Goal: Task Accomplishment & Management: Manage account settings

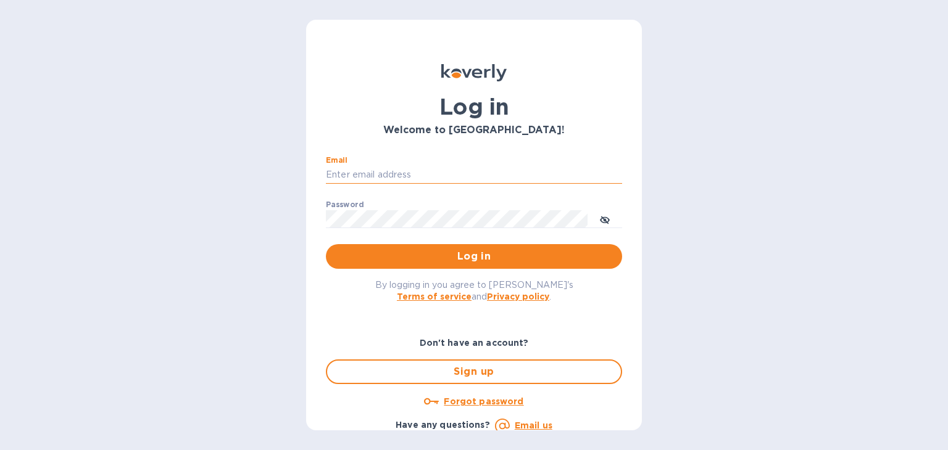
click at [367, 176] on input "Email" at bounding box center [474, 175] width 296 height 19
type input "[PERSON_NAME][EMAIL_ADDRESS][DOMAIN_NAME]"
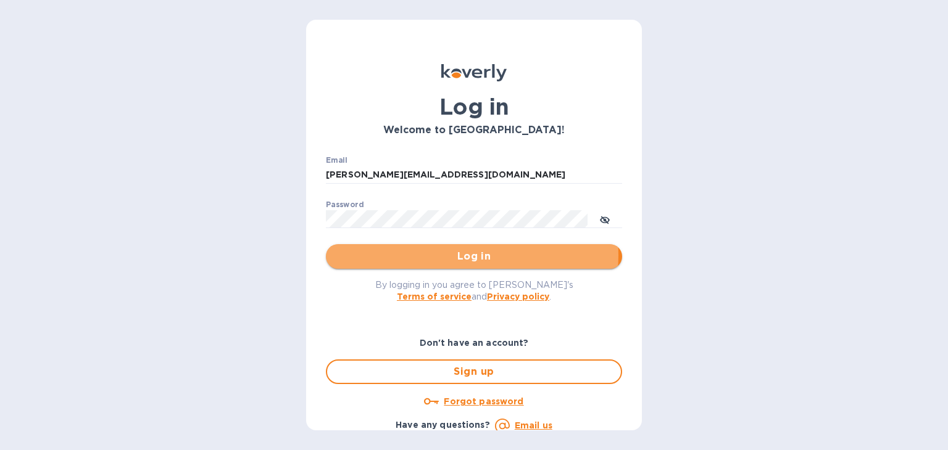
click at [466, 255] on span "Log in" at bounding box center [474, 256] width 276 height 15
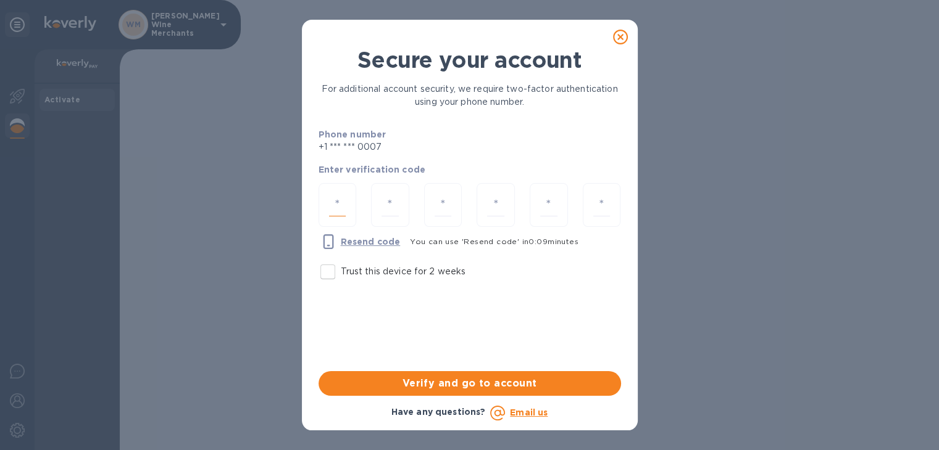
click at [343, 207] on input "number" at bounding box center [337, 205] width 17 height 23
type input "8"
type input "5"
type input "8"
type input "7"
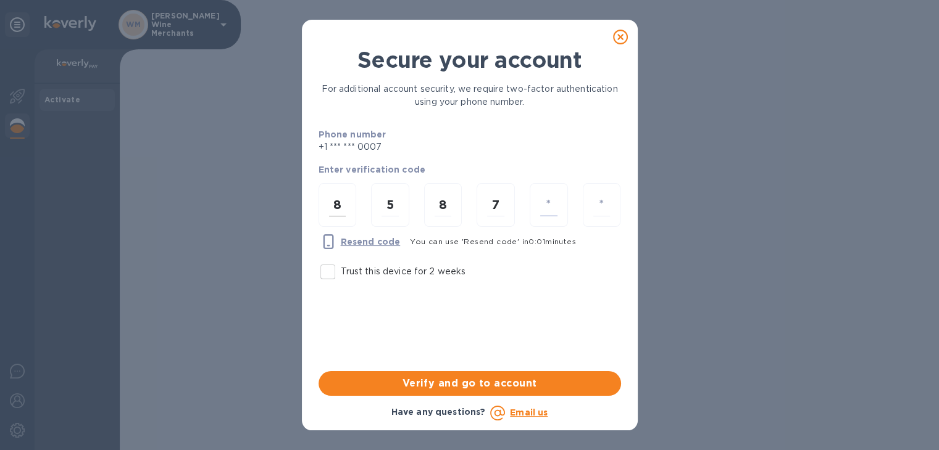
type input "2"
type input "9"
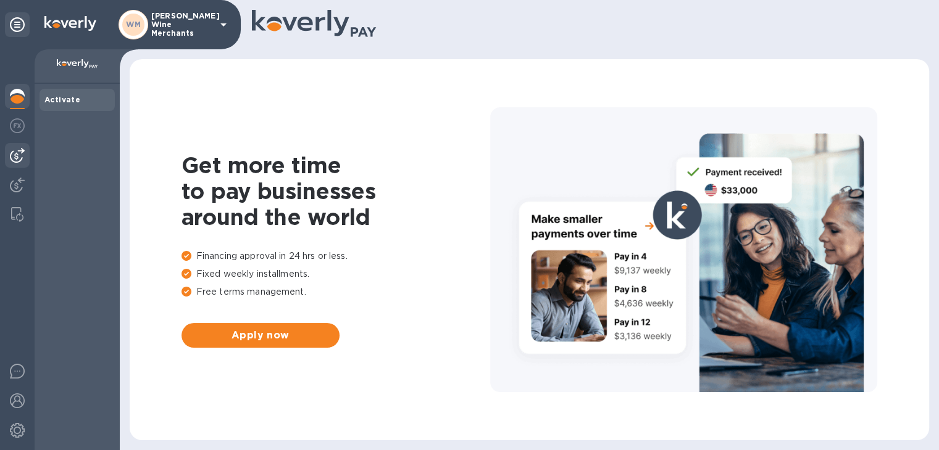
click at [22, 156] on img at bounding box center [17, 155] width 15 height 15
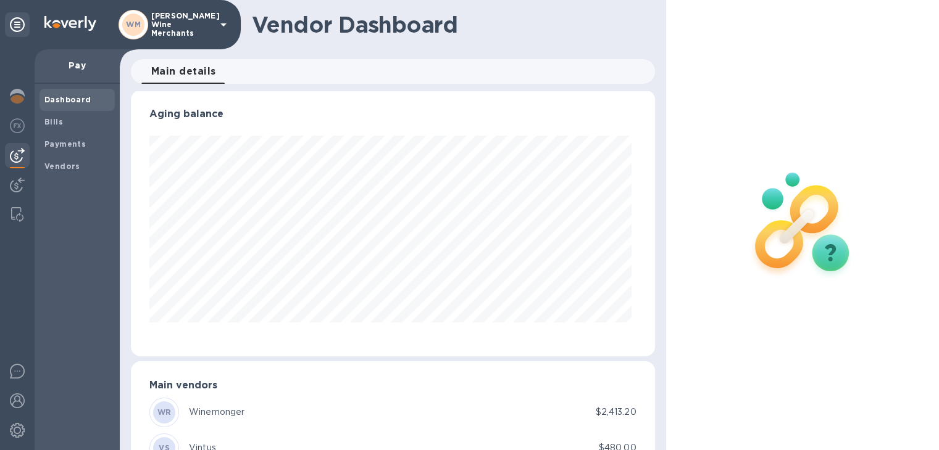
scroll to position [2, 0]
click at [52, 131] on div "Bills" at bounding box center [76, 122] width 75 height 22
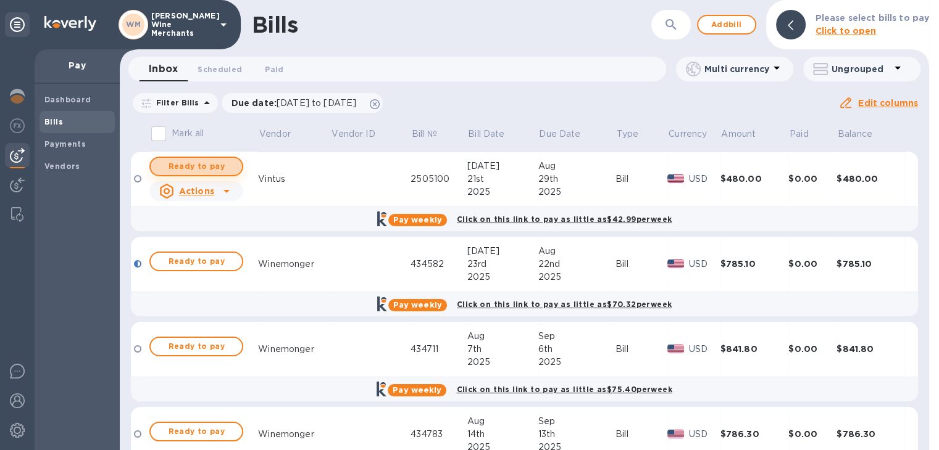
click at [209, 164] on span "Ready to pay" at bounding box center [196, 166] width 72 height 15
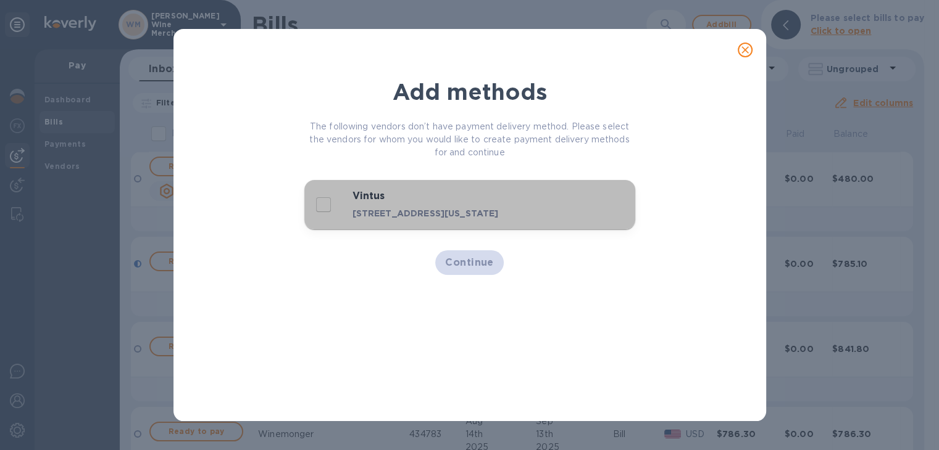
click at [449, 205] on div "48W 38th St, New York, NY 10018 US" at bounding box center [449, 213] width 199 height 17
checkbox input "true"
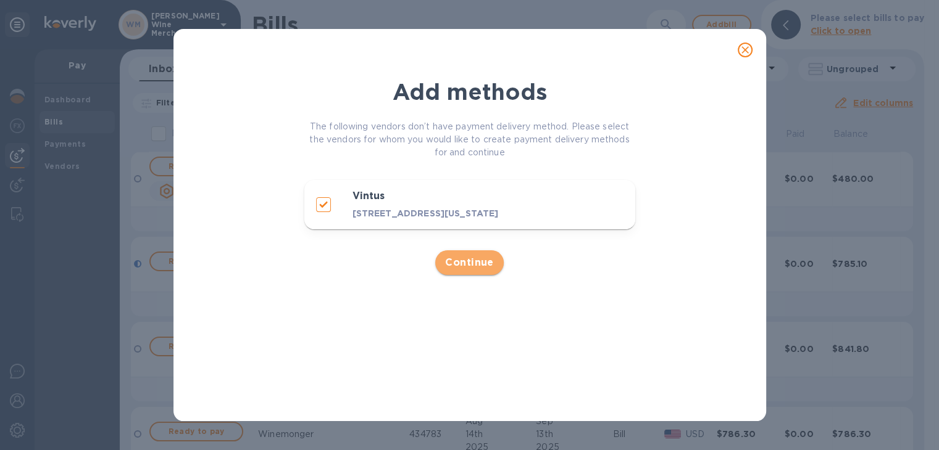
click at [471, 262] on span "Continue" at bounding box center [469, 262] width 49 height 15
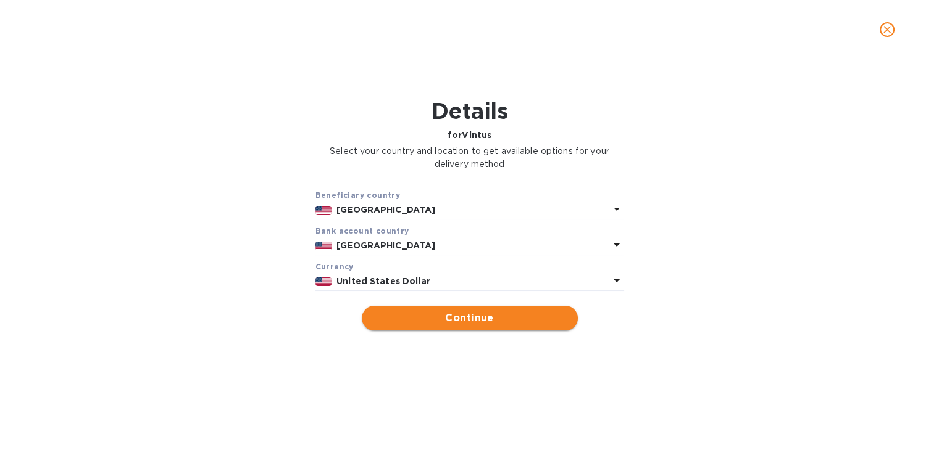
click at [476, 321] on span "Continue" at bounding box center [469, 318] width 196 height 15
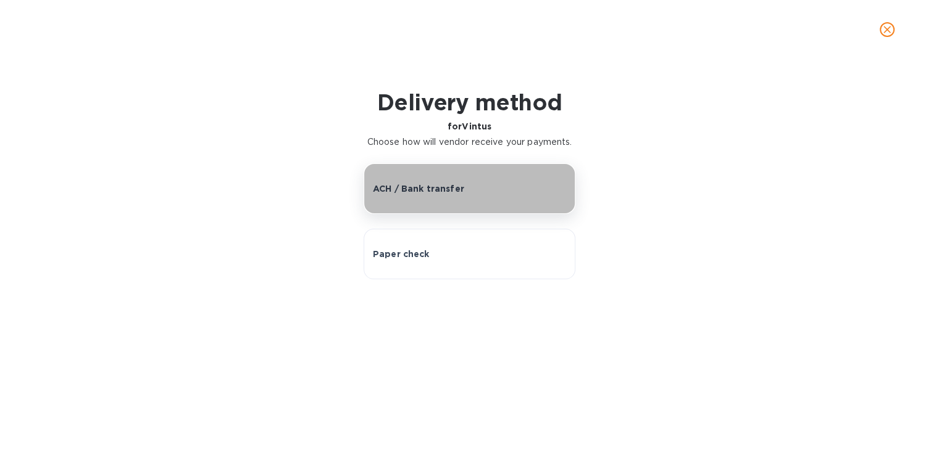
click at [418, 188] on p "ACH / Bank transfer" at bounding box center [418, 189] width 91 height 12
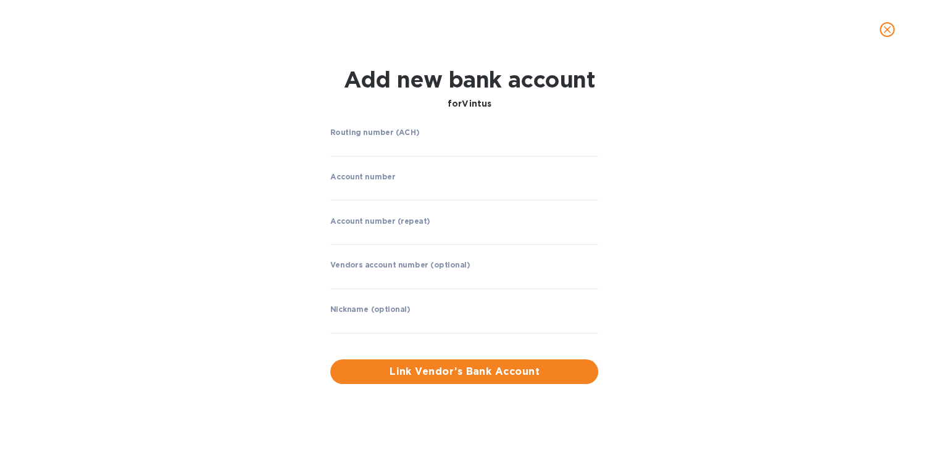
click at [887, 30] on icon "close" at bounding box center [886, 29] width 7 height 7
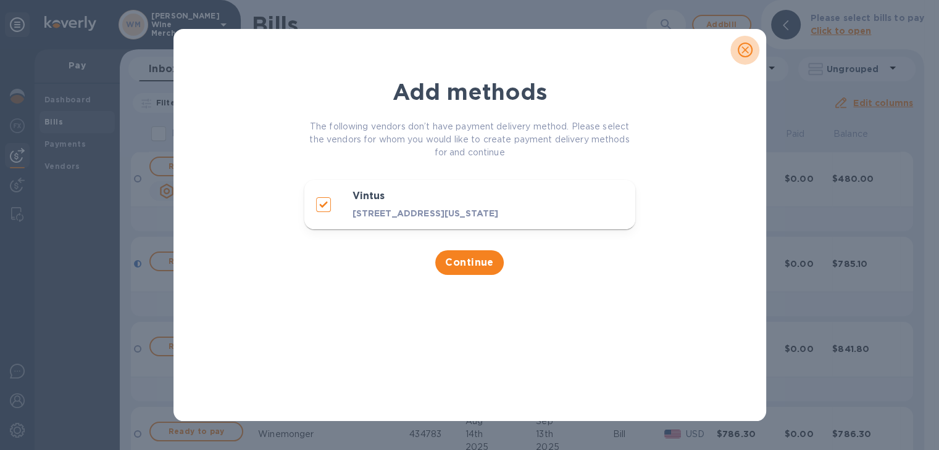
click at [743, 50] on icon "close" at bounding box center [745, 50] width 12 height 12
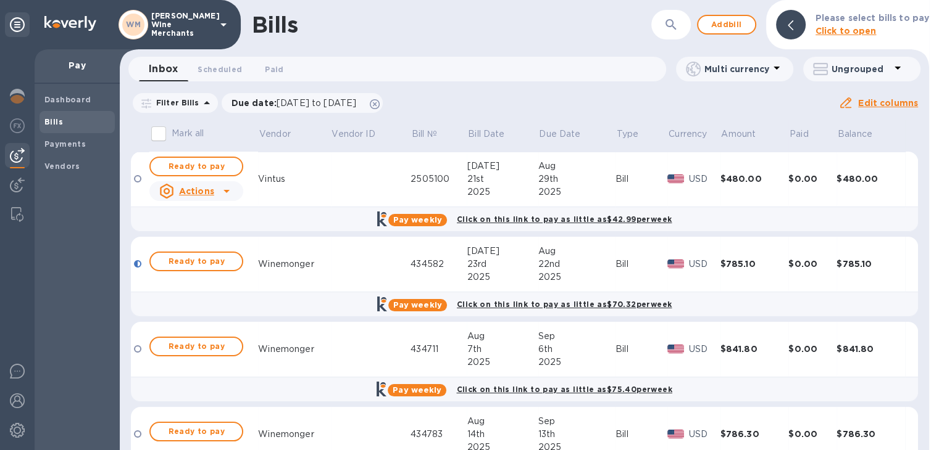
click at [225, 193] on icon at bounding box center [226, 191] width 15 height 15
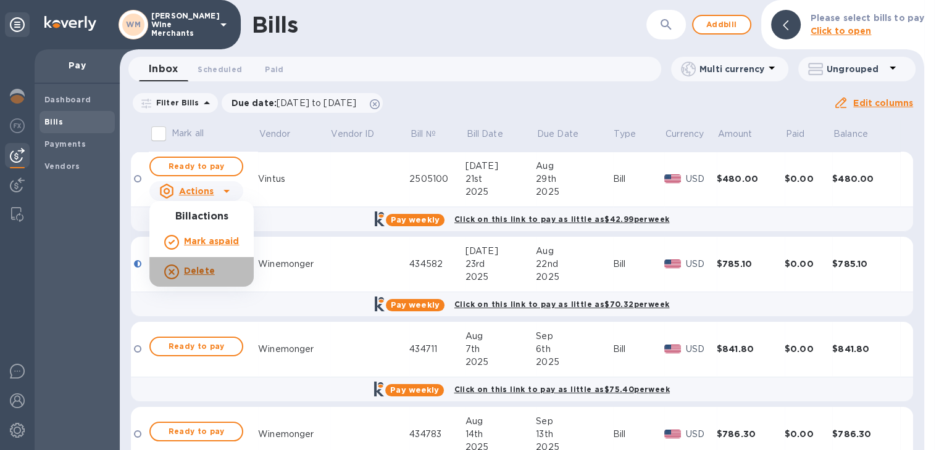
click at [207, 267] on b "Delete" at bounding box center [199, 271] width 31 height 10
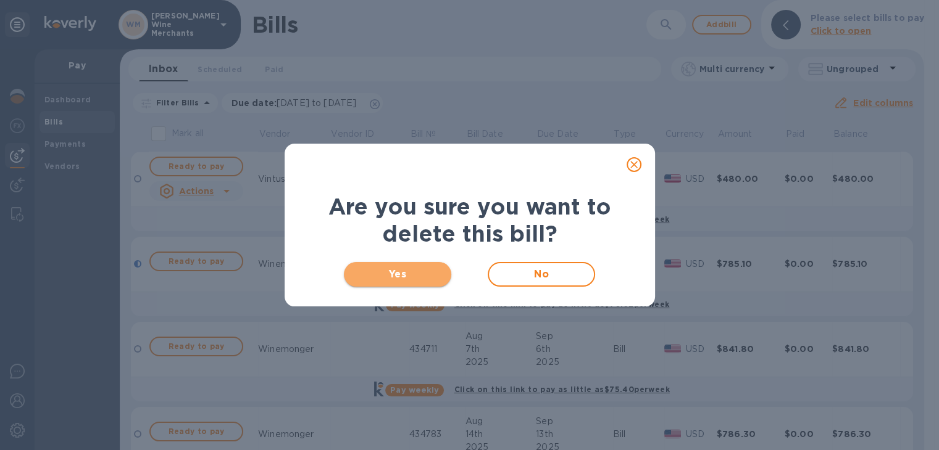
click at [379, 275] on span "Yes" at bounding box center [398, 274] width 88 height 15
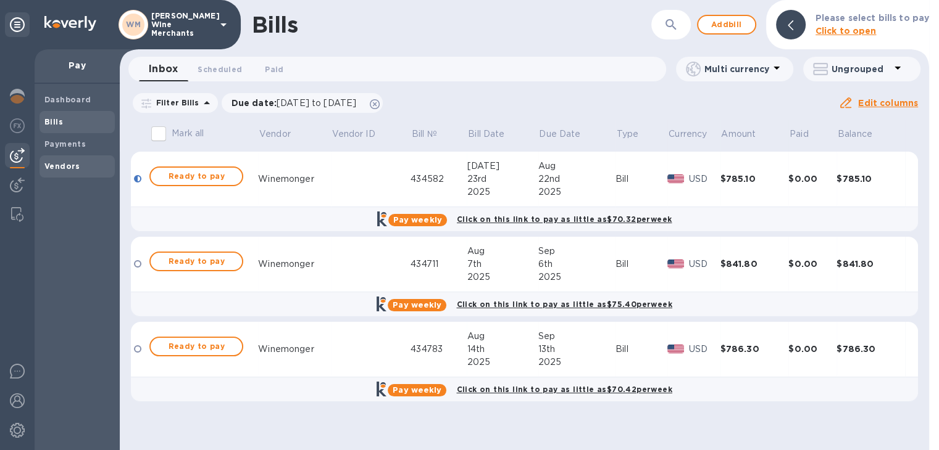
click at [71, 172] on span "Vendors" at bounding box center [62, 166] width 36 height 12
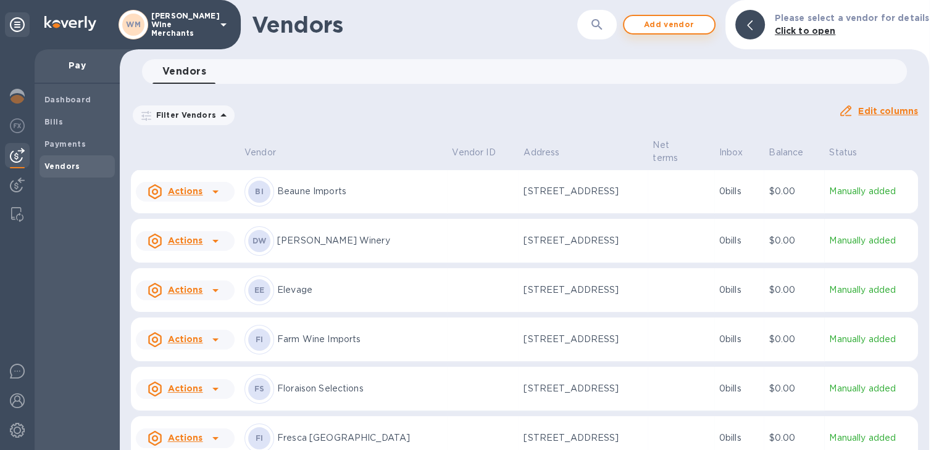
click at [676, 25] on span "Add vendor" at bounding box center [669, 24] width 70 height 15
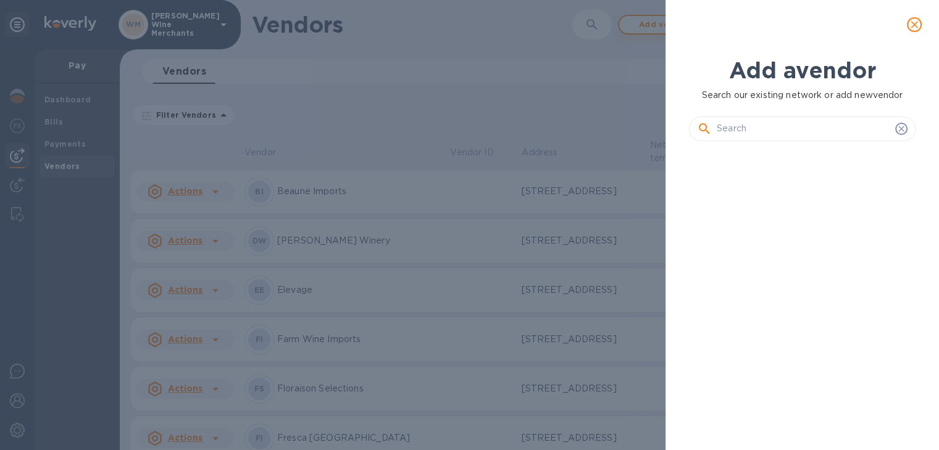
scroll to position [257, 231]
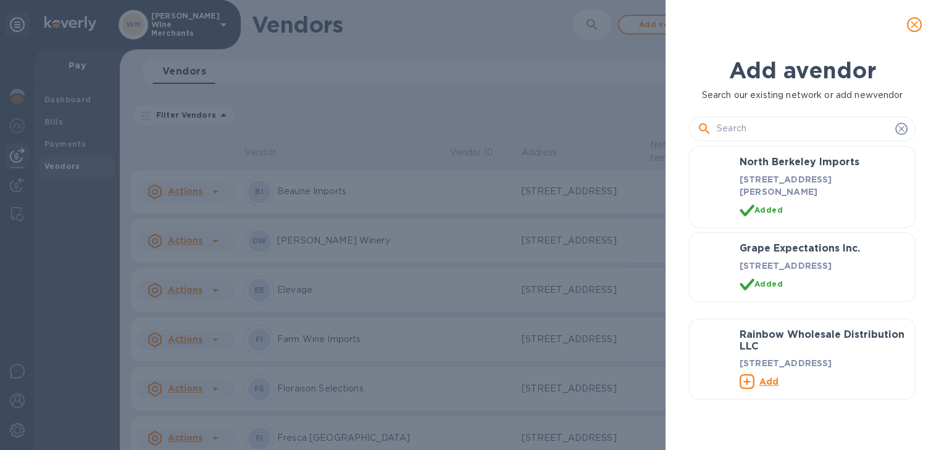
click at [750, 129] on input "text" at bounding box center [802, 129] width 173 height 19
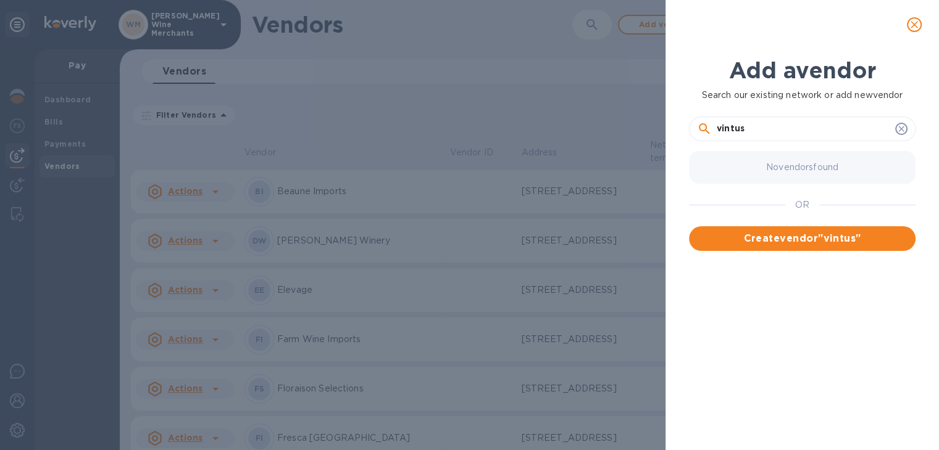
type input "vintus"
click at [914, 25] on icon "close" at bounding box center [913, 24] width 7 height 7
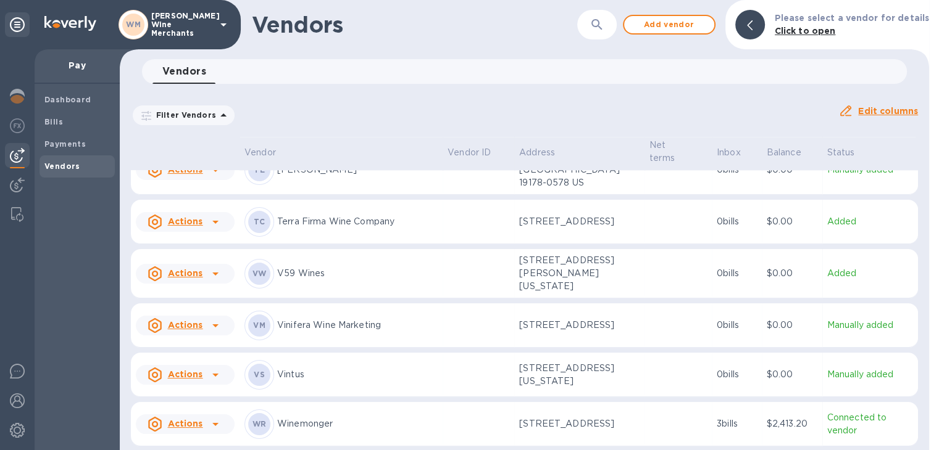
scroll to position [1604, 0]
click at [852, 368] on p "Manually added" at bounding box center [870, 374] width 86 height 13
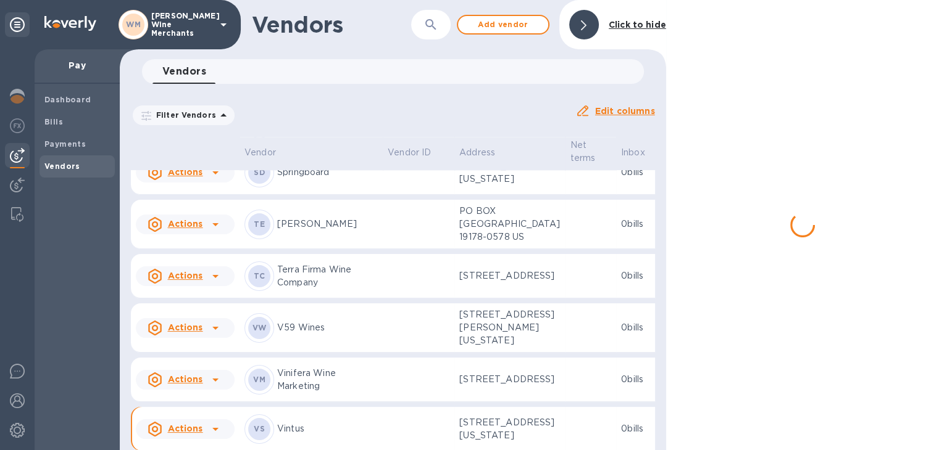
scroll to position [1757, 0]
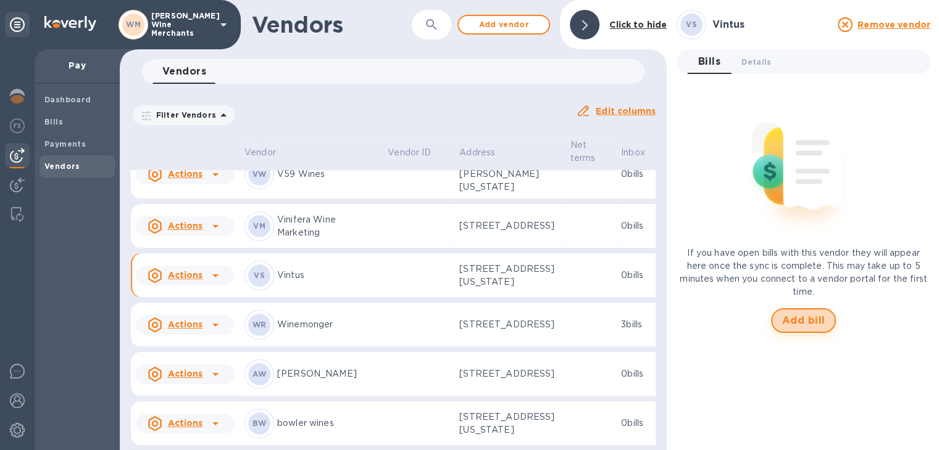
click at [800, 325] on span "Add bill" at bounding box center [803, 320] width 43 height 15
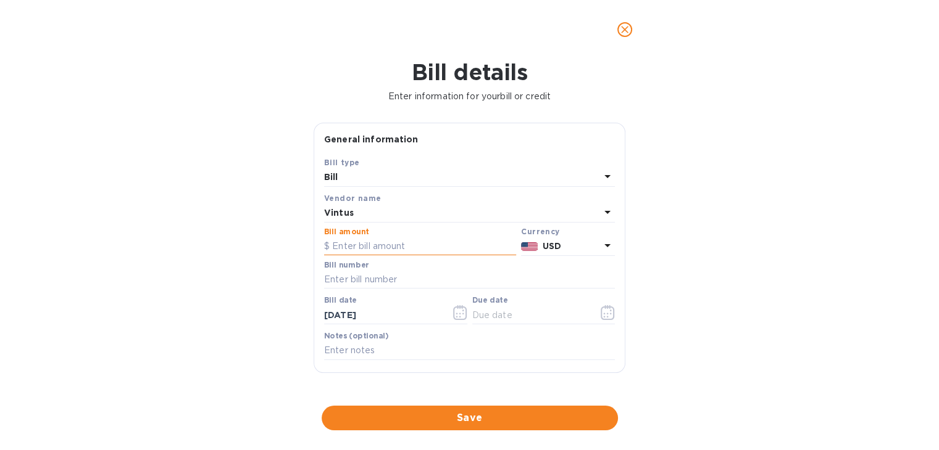
click at [373, 245] on input "text" at bounding box center [420, 247] width 192 height 19
type input "480"
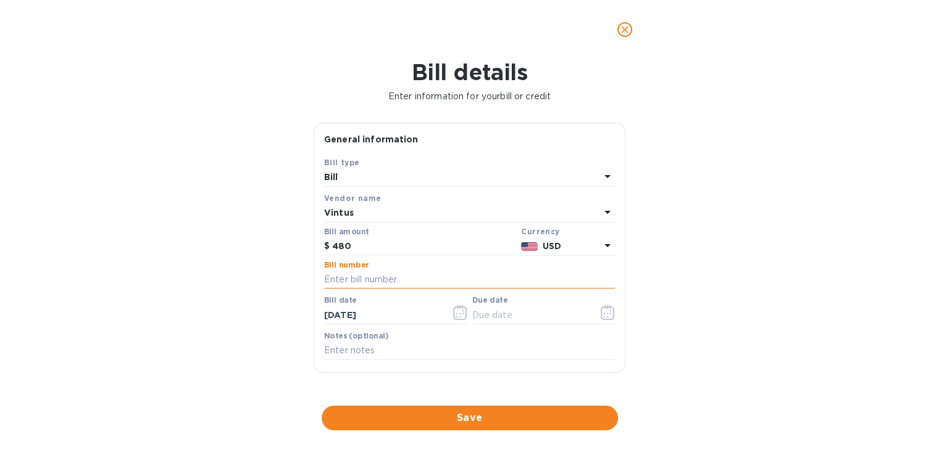
click at [360, 278] on input "text" at bounding box center [469, 280] width 291 height 19
paste input "330814"
type input "3"
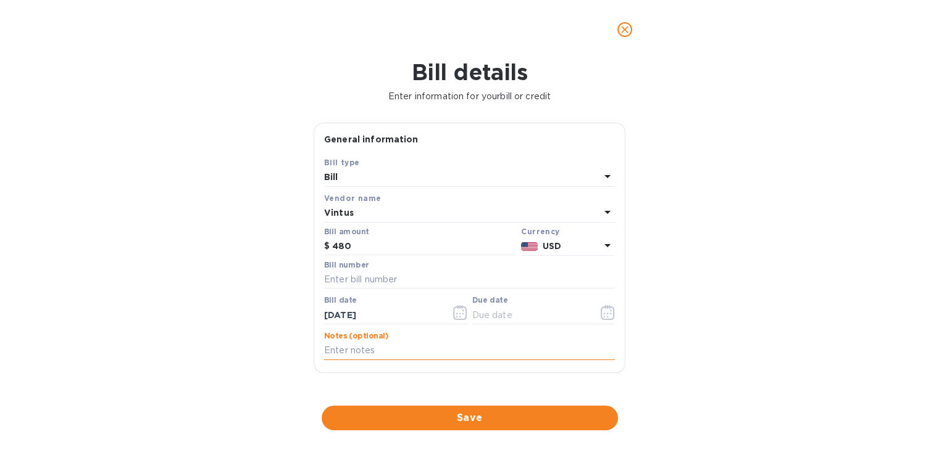
paste input "2505100"
click at [415, 358] on input "2505100" at bounding box center [469, 351] width 291 height 19
type input "2505100"
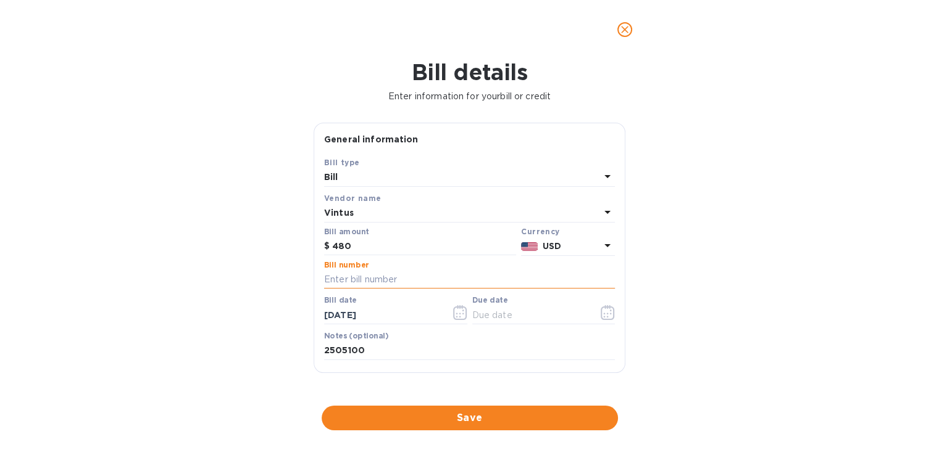
click at [360, 277] on input "text" at bounding box center [469, 280] width 291 height 19
paste input "2505100"
type input "2505100"
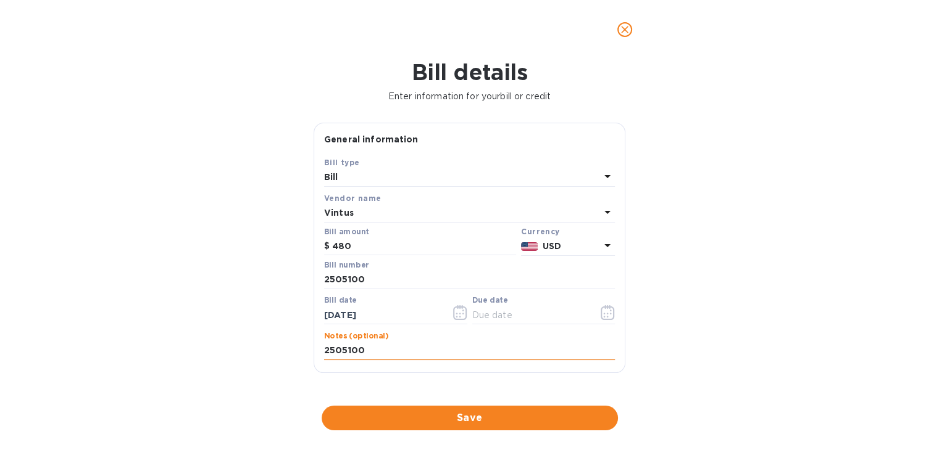
click at [364, 344] on input "2505100" at bounding box center [469, 351] width 291 height 19
click at [602, 309] on icon "button" at bounding box center [607, 312] width 14 height 15
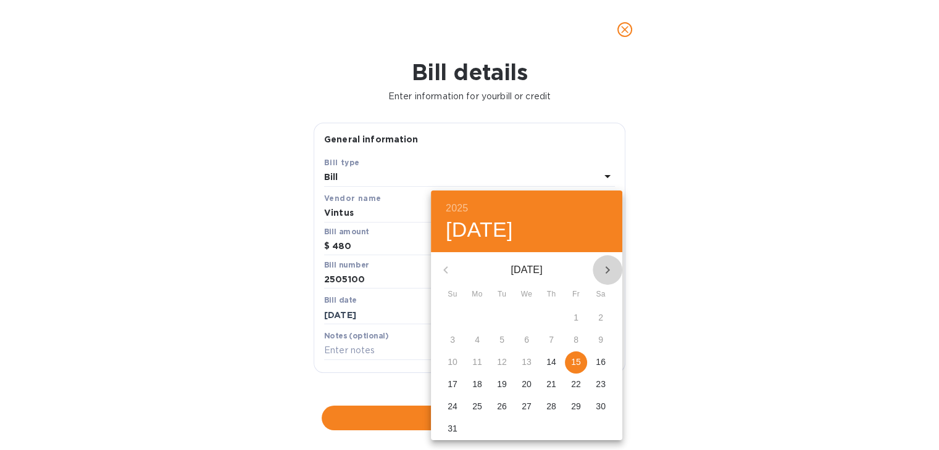
click at [605, 268] on icon "button" at bounding box center [607, 270] width 15 height 15
click at [474, 384] on p "22" at bounding box center [477, 384] width 10 height 12
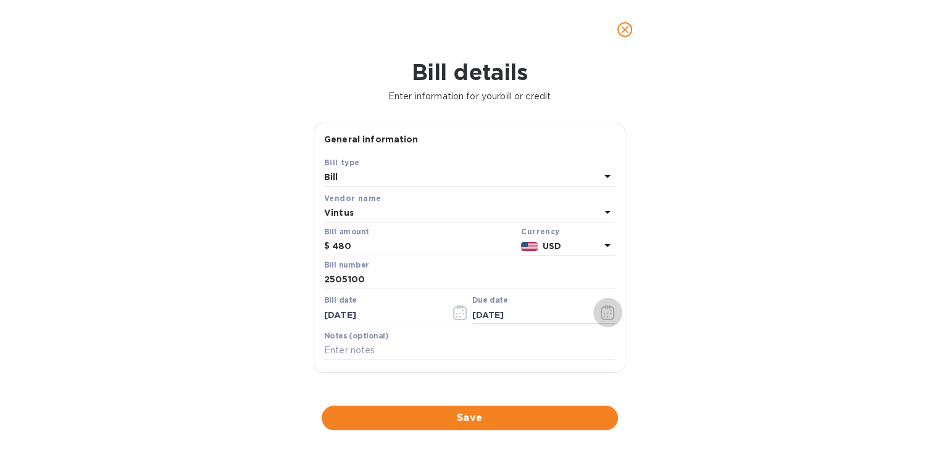
click at [600, 307] on icon "button" at bounding box center [607, 312] width 14 height 15
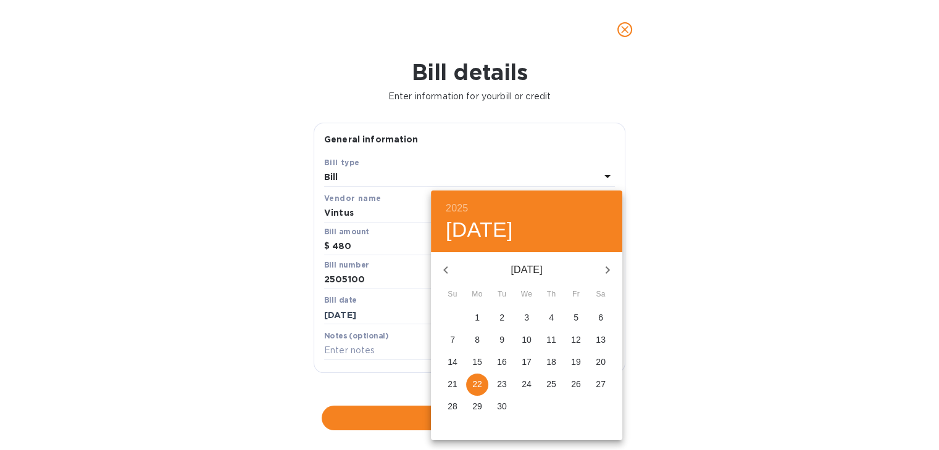
click at [449, 273] on icon "button" at bounding box center [445, 270] width 15 height 15
click at [578, 381] on p "22" at bounding box center [576, 384] width 10 height 12
type input "08/22/2025"
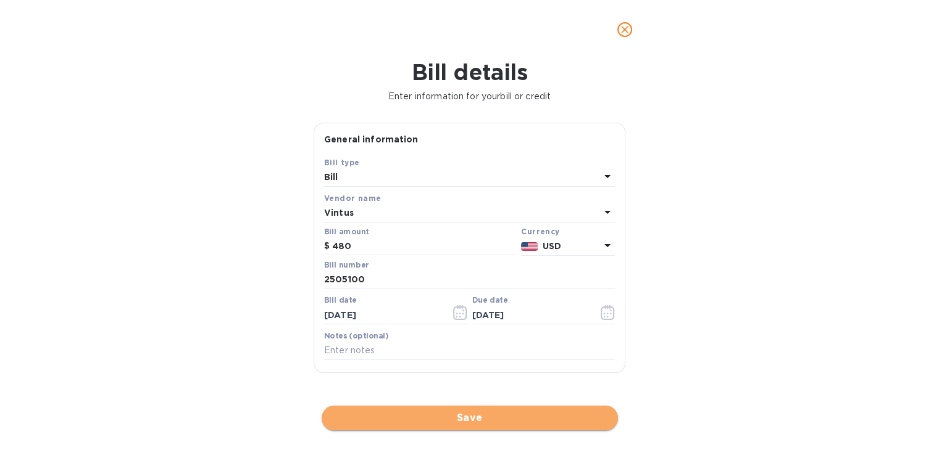
click at [503, 415] on span "Save" at bounding box center [469, 418] width 276 height 15
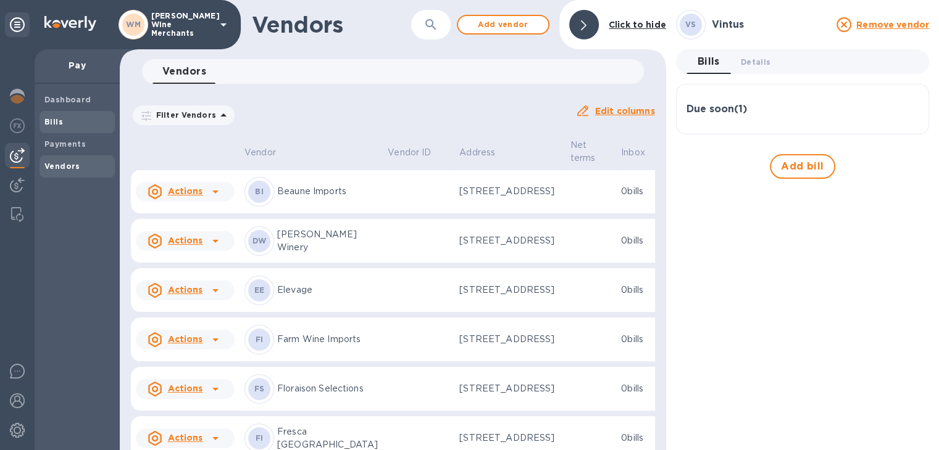
click at [60, 112] on div "Bills" at bounding box center [76, 122] width 75 height 22
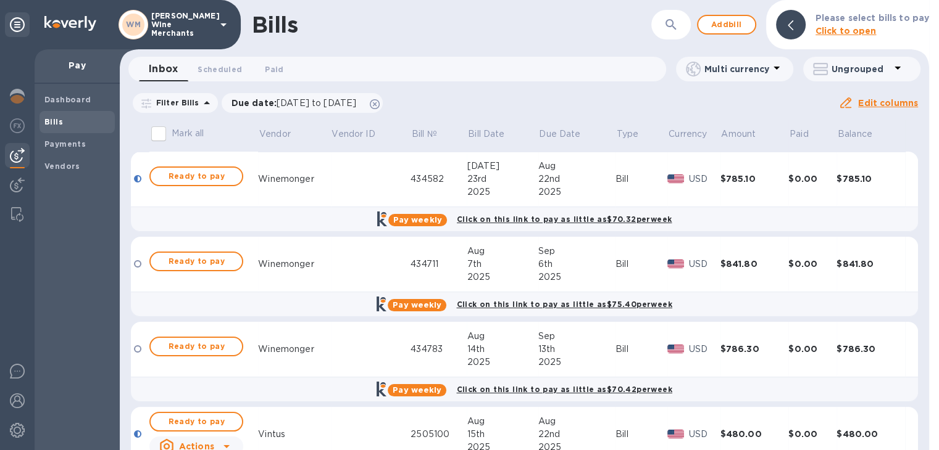
scroll to position [52, 0]
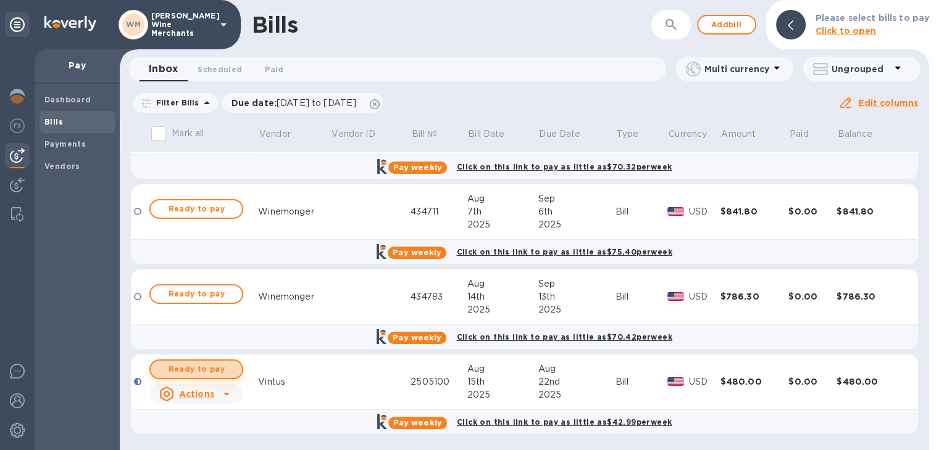
click at [181, 365] on span "Ready to pay" at bounding box center [196, 369] width 72 height 15
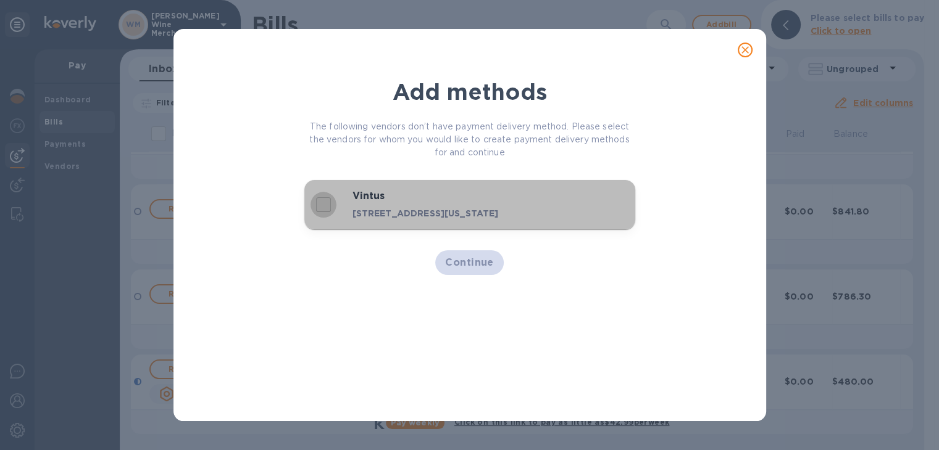
click at [323, 205] on input "decorative checkbox" at bounding box center [323, 205] width 26 height 26
checkbox input "true"
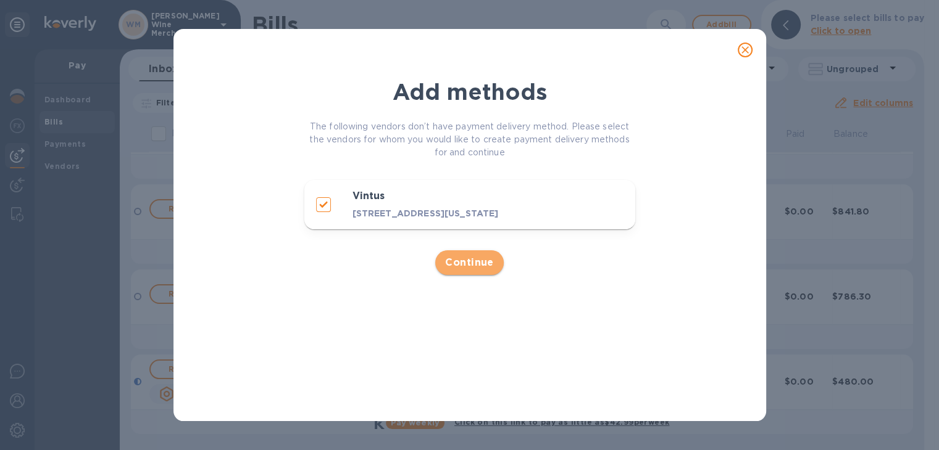
click at [471, 260] on span "Continue" at bounding box center [469, 262] width 49 height 15
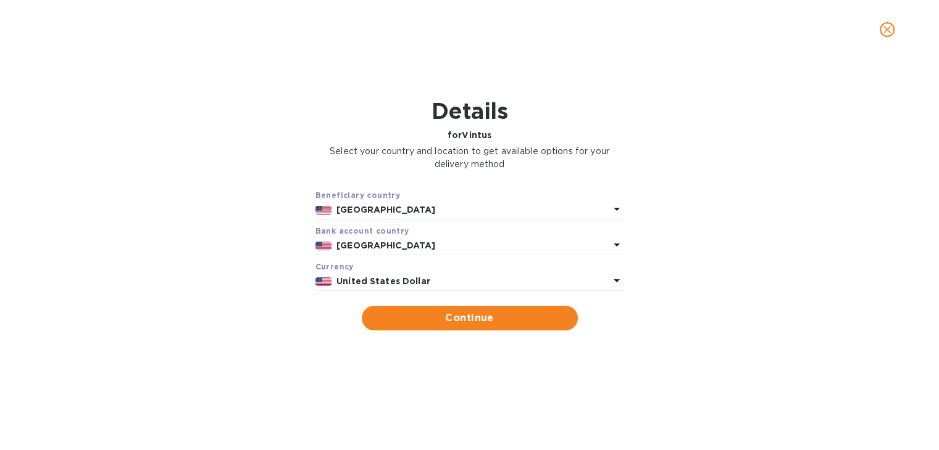
click at [462, 212] on p "United States" at bounding box center [472, 210] width 272 height 13
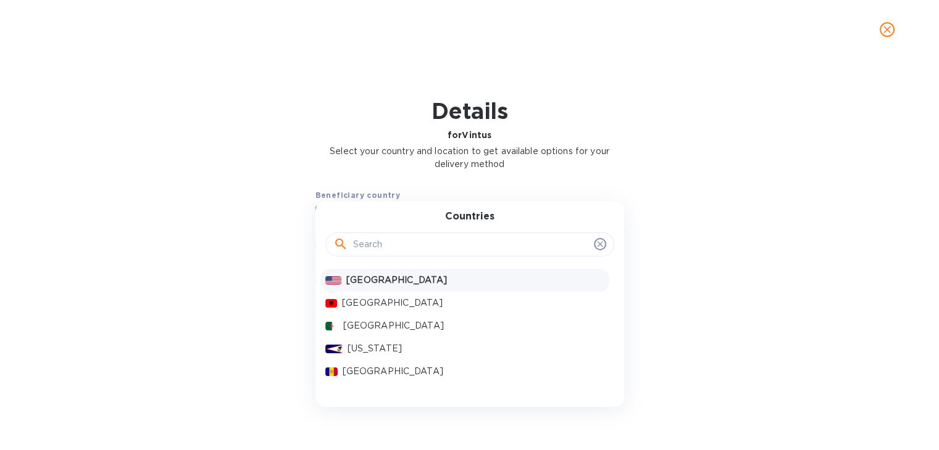
click at [414, 280] on p "United States" at bounding box center [474, 280] width 257 height 13
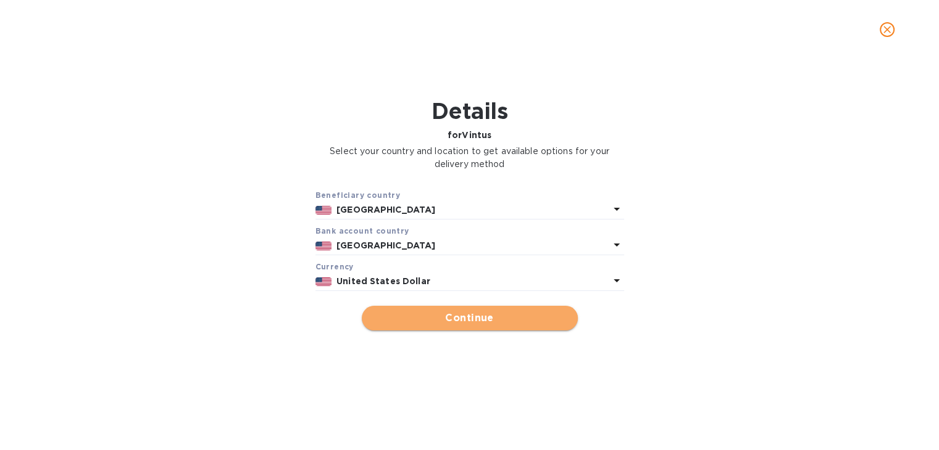
click at [462, 324] on span "Continue" at bounding box center [469, 318] width 196 height 15
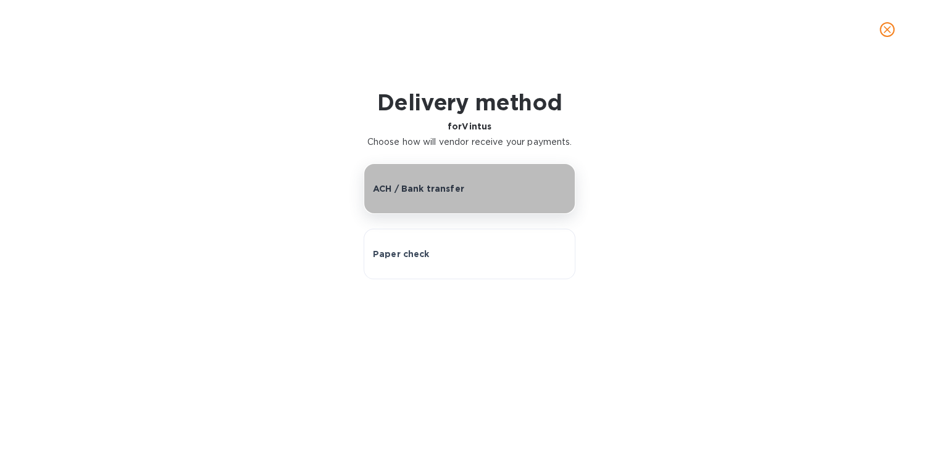
click at [464, 203] on button "ACH / Bank transfer" at bounding box center [469, 189] width 212 height 51
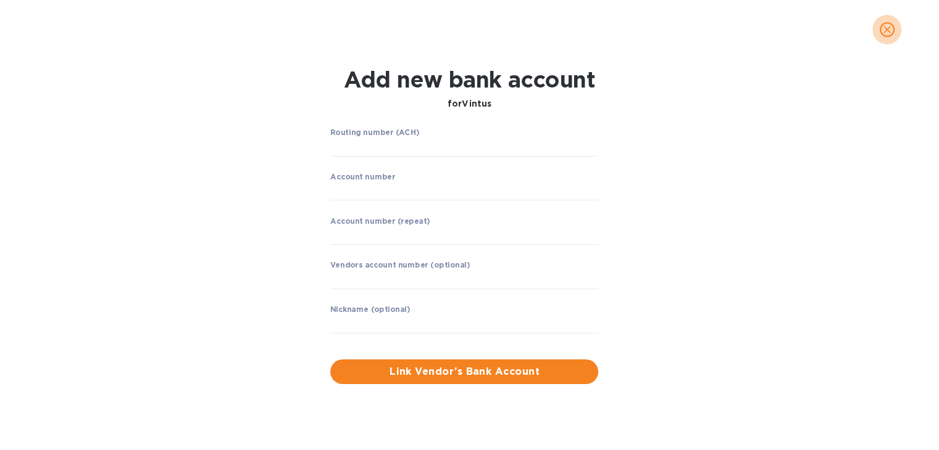
click at [889, 27] on icon "close" at bounding box center [886, 29] width 7 height 7
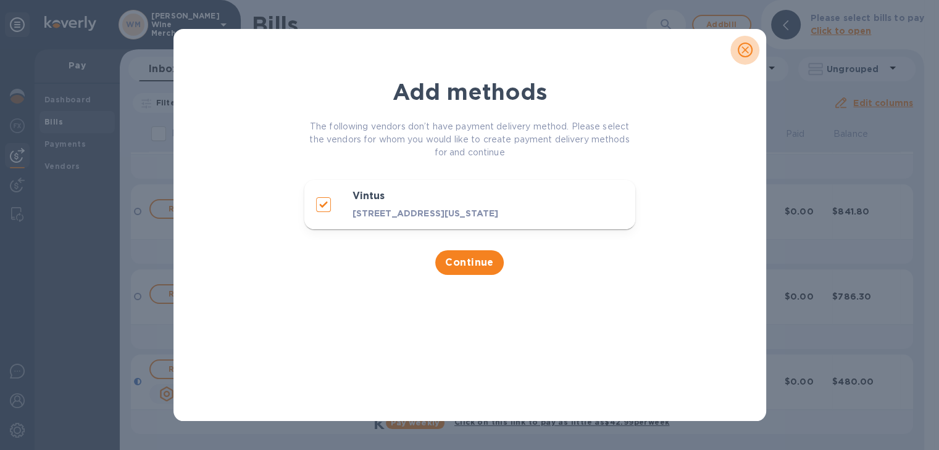
click at [745, 51] on icon "close" at bounding box center [744, 50] width 7 height 7
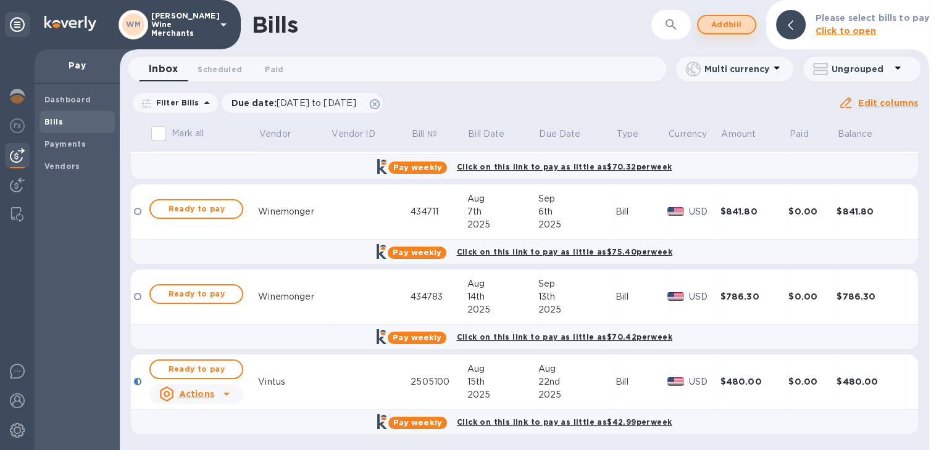
click at [731, 27] on span "Add bill" at bounding box center [726, 24] width 37 height 15
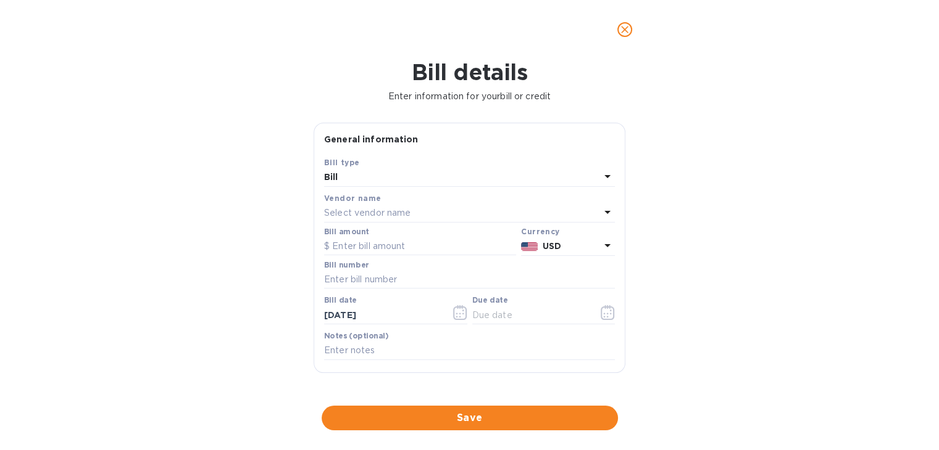
click at [400, 215] on p "Select vendor name" at bounding box center [367, 213] width 86 height 13
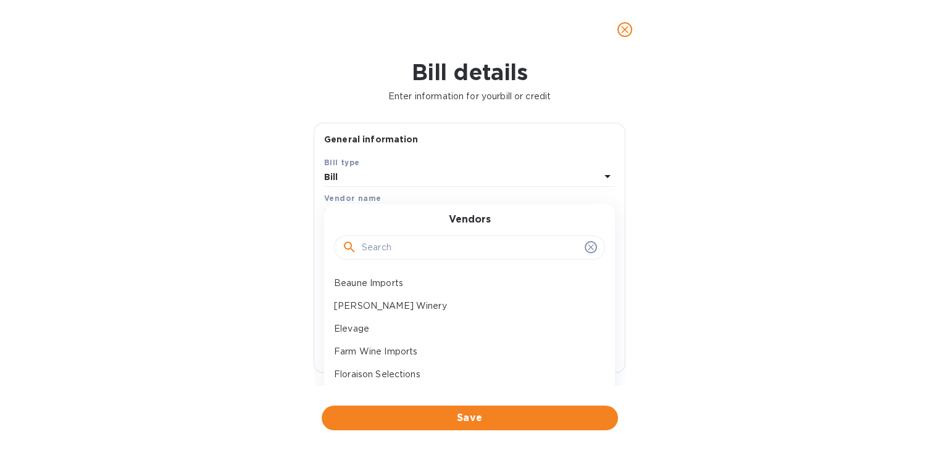
click at [391, 246] on input "text" at bounding box center [471, 248] width 218 height 19
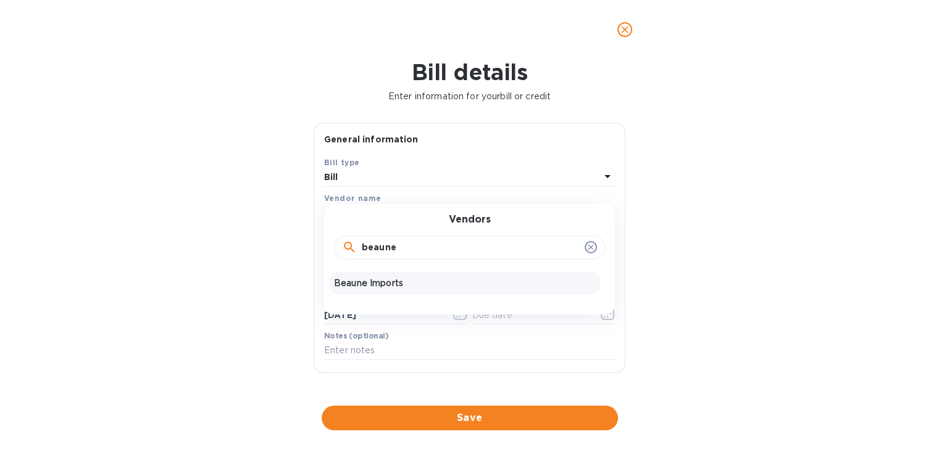
type input "beaune"
click at [378, 283] on p "Beaune Imports" at bounding box center [464, 283] width 261 height 13
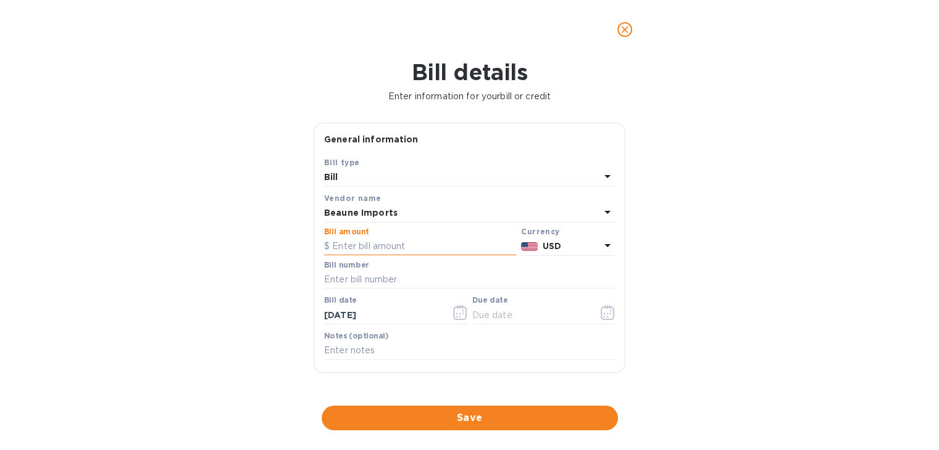
click at [376, 249] on input "text" at bounding box center [420, 247] width 192 height 19
type input "589.20"
click at [362, 280] on input "text" at bounding box center [469, 280] width 291 height 19
type input "61186"
click at [462, 314] on icon "button" at bounding box center [463, 314] width 2 height 2
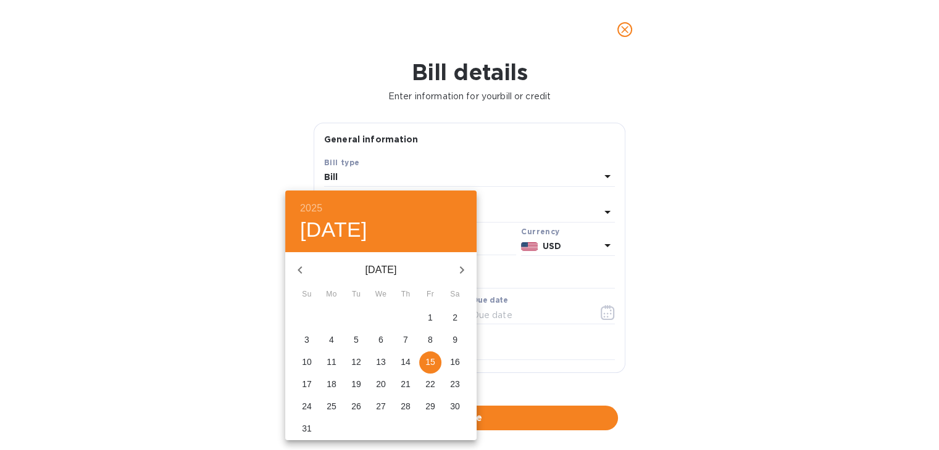
click at [678, 339] on div at bounding box center [469, 225] width 939 height 450
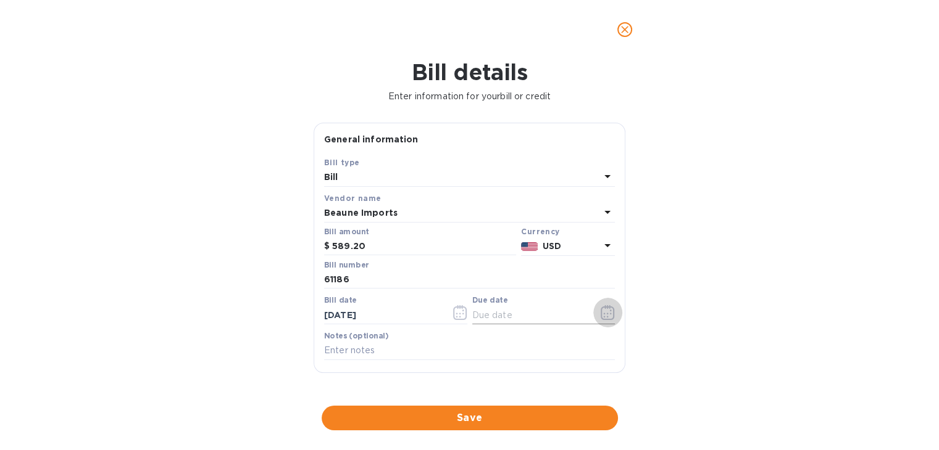
click at [606, 314] on icon "button" at bounding box center [607, 312] width 14 height 15
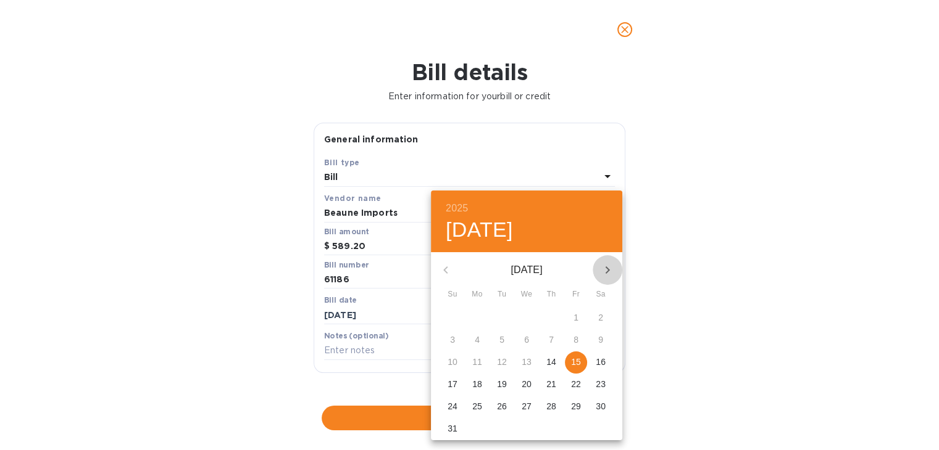
click at [607, 271] on icon "button" at bounding box center [607, 270] width 4 height 7
click at [550, 381] on p "25" at bounding box center [551, 384] width 10 height 12
type input "09/25/2025"
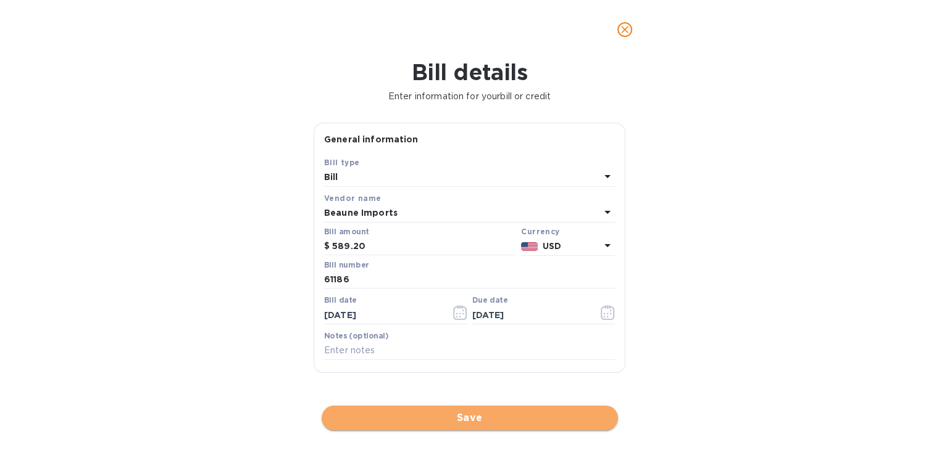
click at [500, 417] on span "Save" at bounding box center [469, 418] width 276 height 15
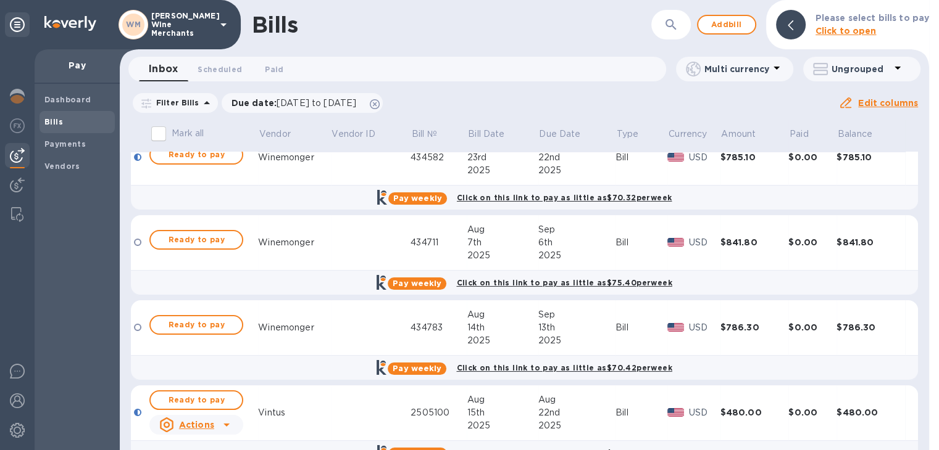
scroll to position [0, 0]
